Goal: Find specific page/section: Find specific page/section

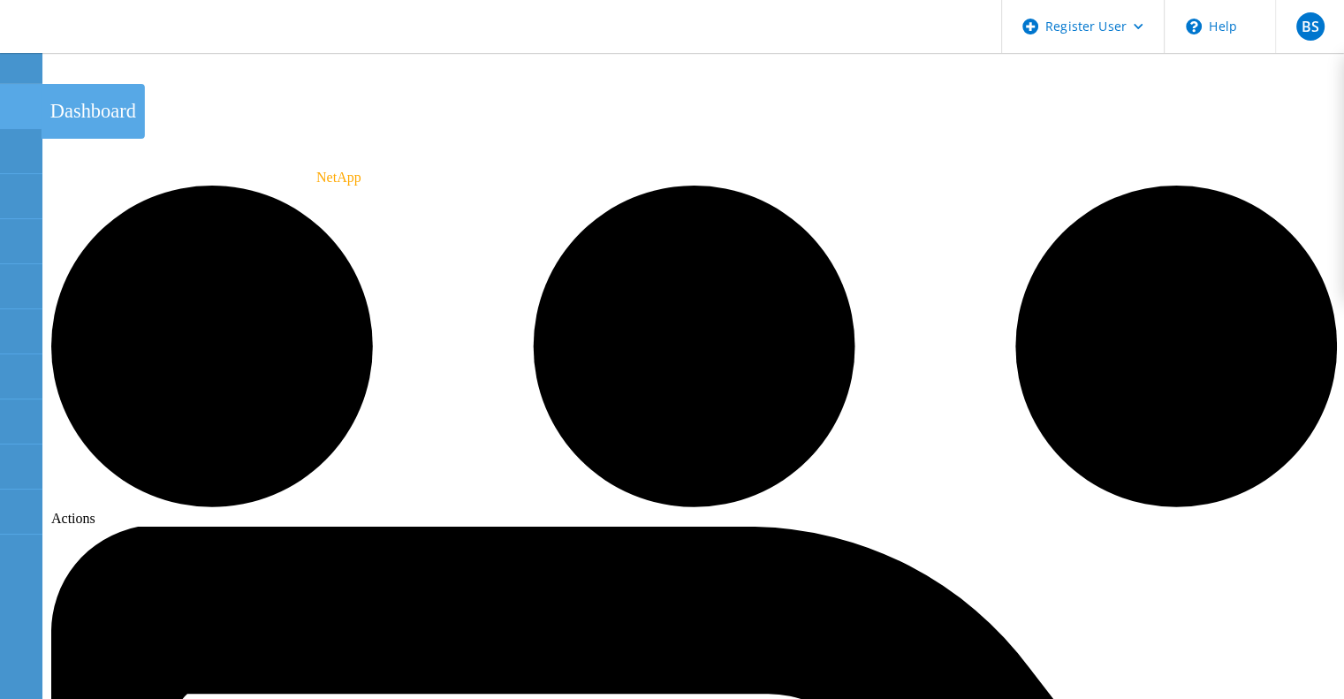
click at [11, 108] on icon at bounding box center [20, 106] width 21 height 17
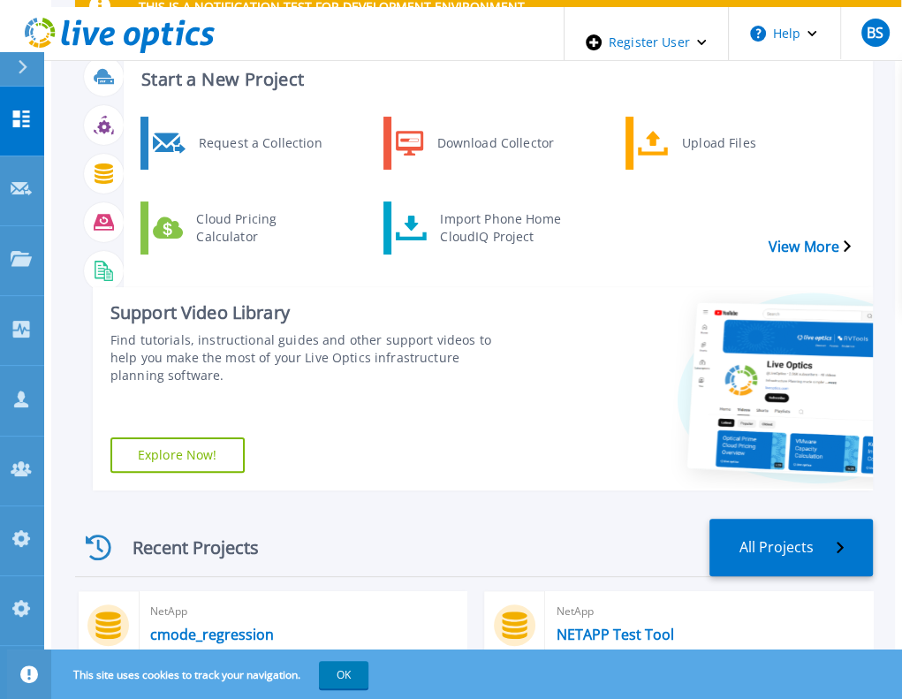
scroll to position [117, 0]
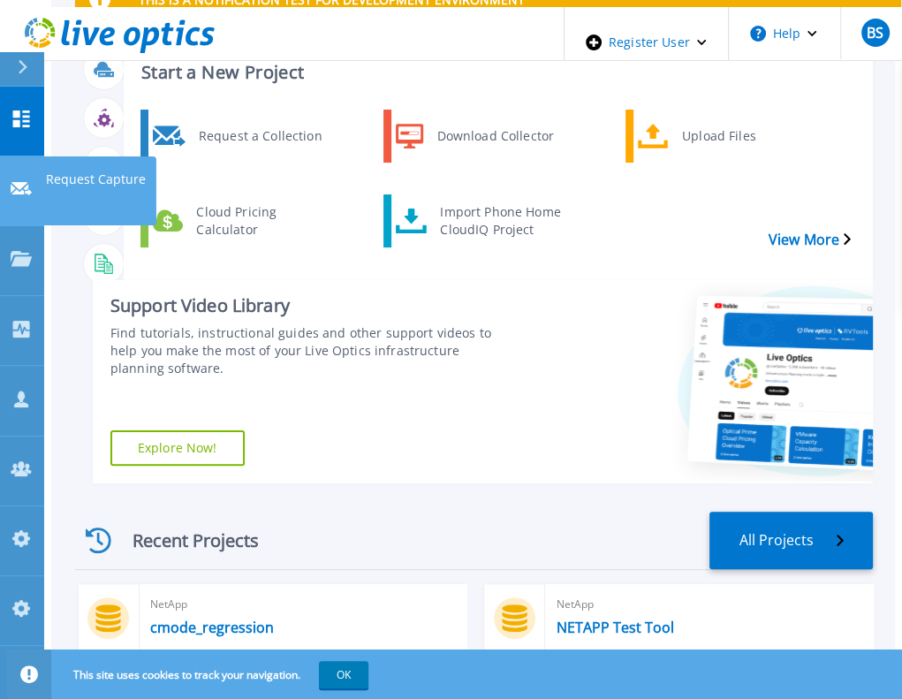
click at [21, 182] on icon at bounding box center [21, 188] width 21 height 13
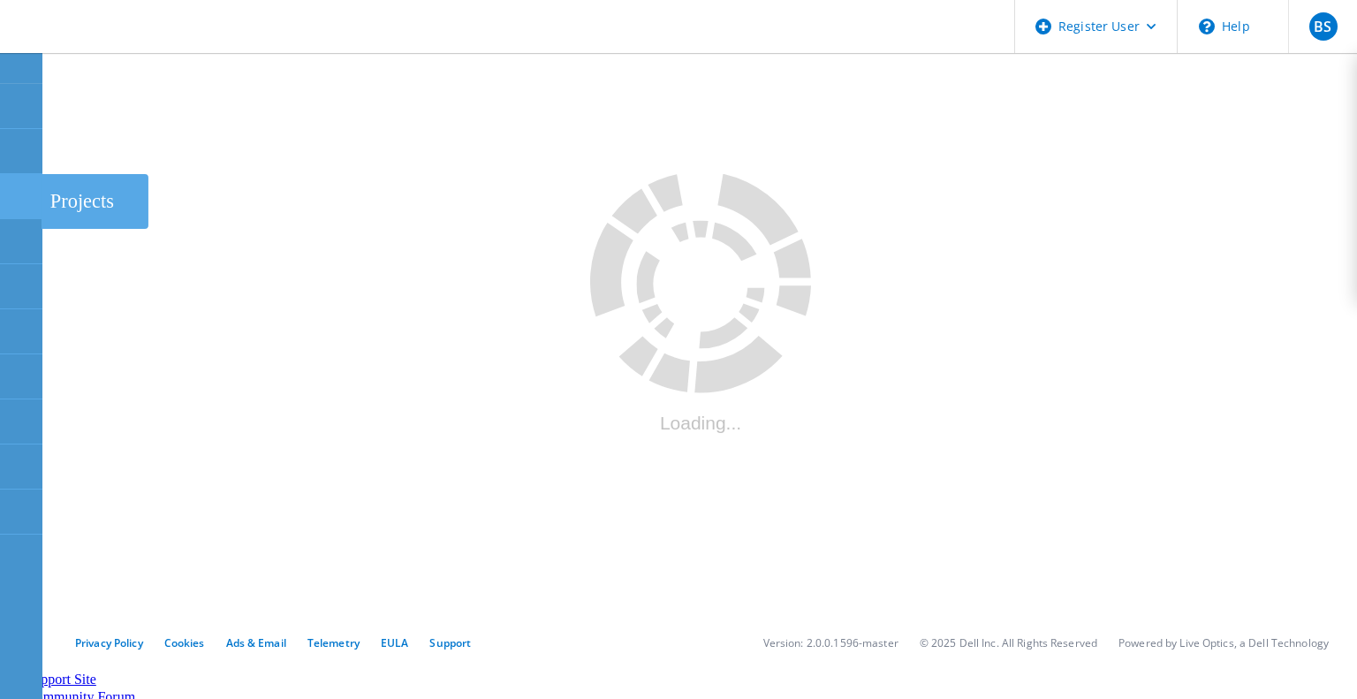
click at [16, 188] on icon at bounding box center [20, 196] width 21 height 17
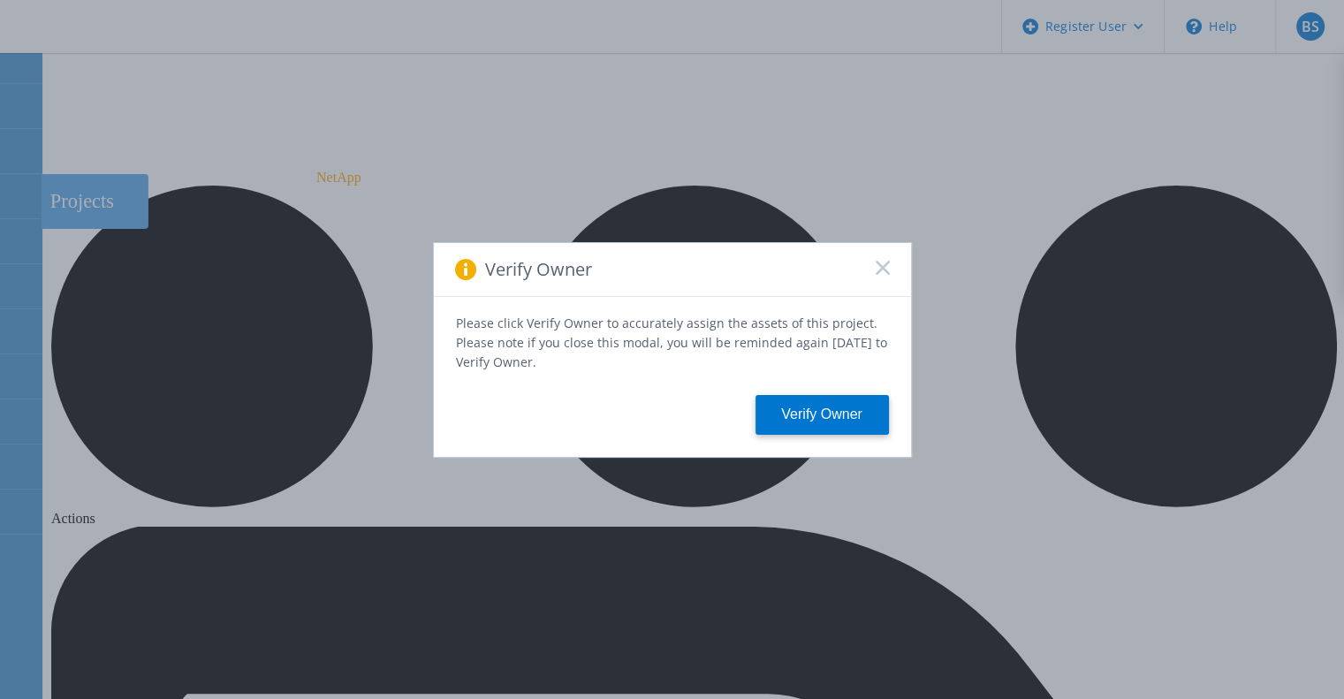
click at [894, 274] on div "Verify Owner" at bounding box center [672, 270] width 477 height 54
click at [884, 272] on icon at bounding box center [882, 268] width 14 height 14
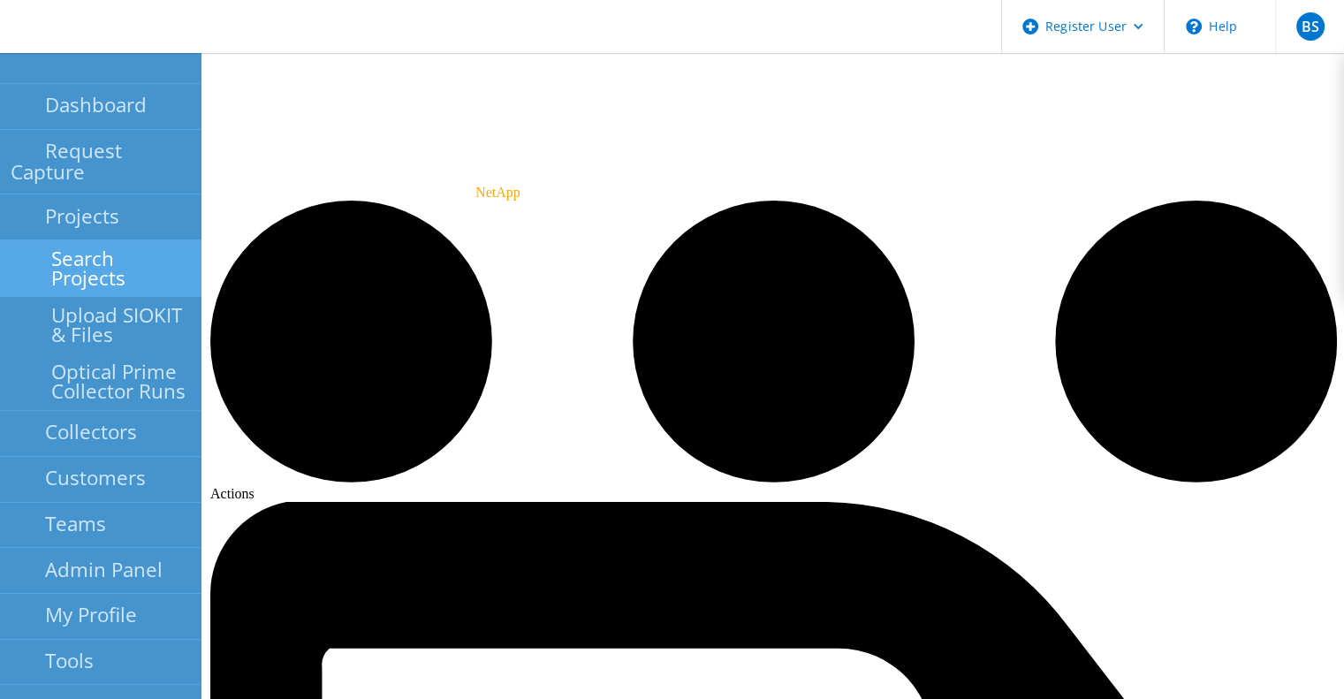
click at [34, 245] on link "Search Projects" at bounding box center [100, 268] width 201 height 57
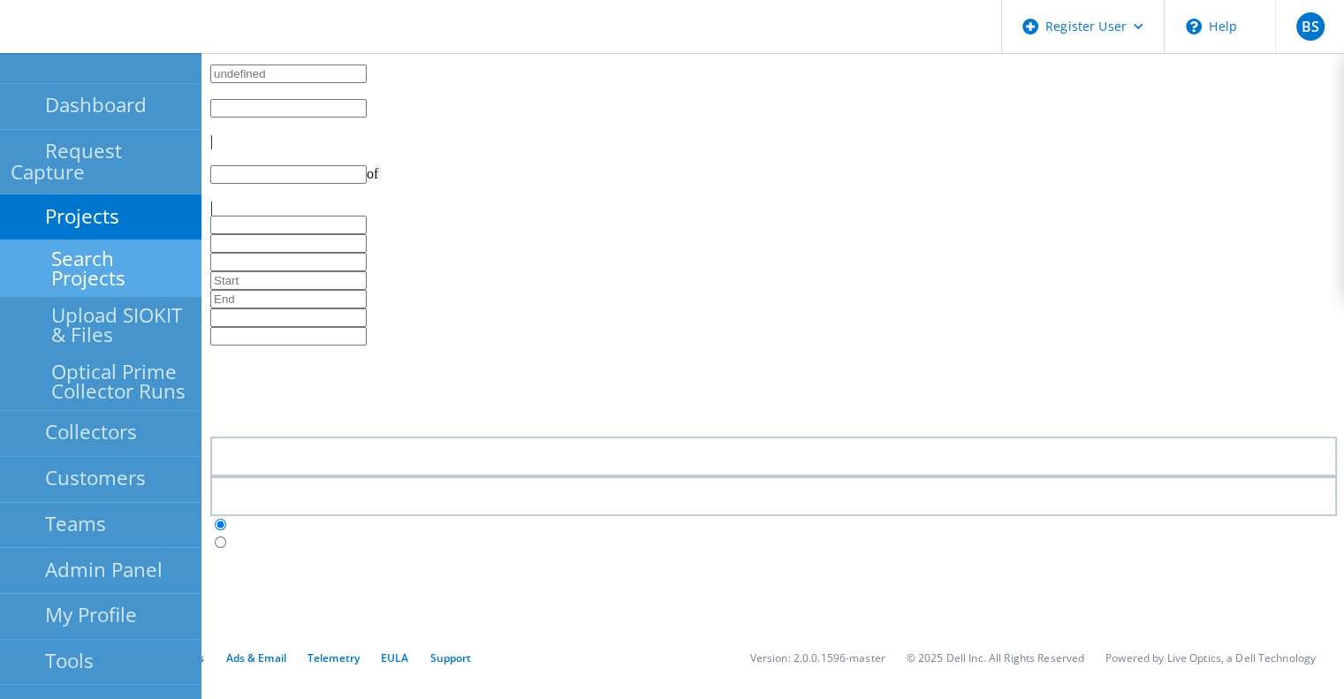
type input "1"
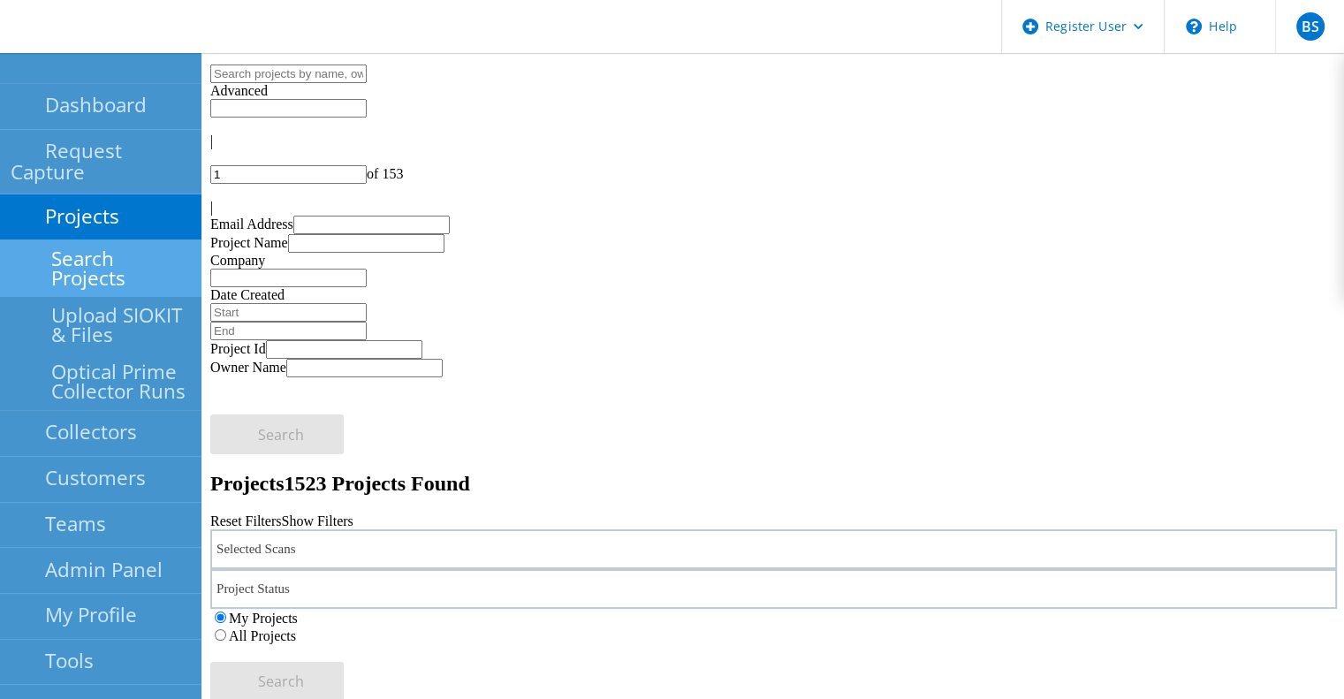
click at [189, 60] on use at bounding box center [189, 60] width 0 height 0
